Goal: Navigation & Orientation: Find specific page/section

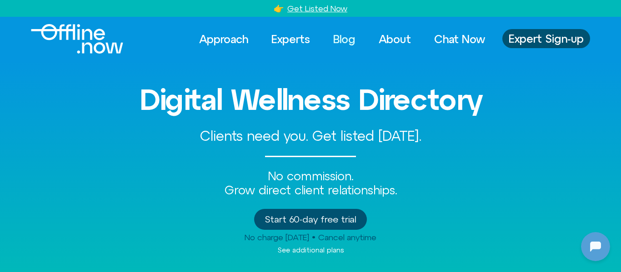
click at [336, 37] on link "Blog" at bounding box center [344, 39] width 39 height 20
